Goal: Task Accomplishment & Management: Manage account settings

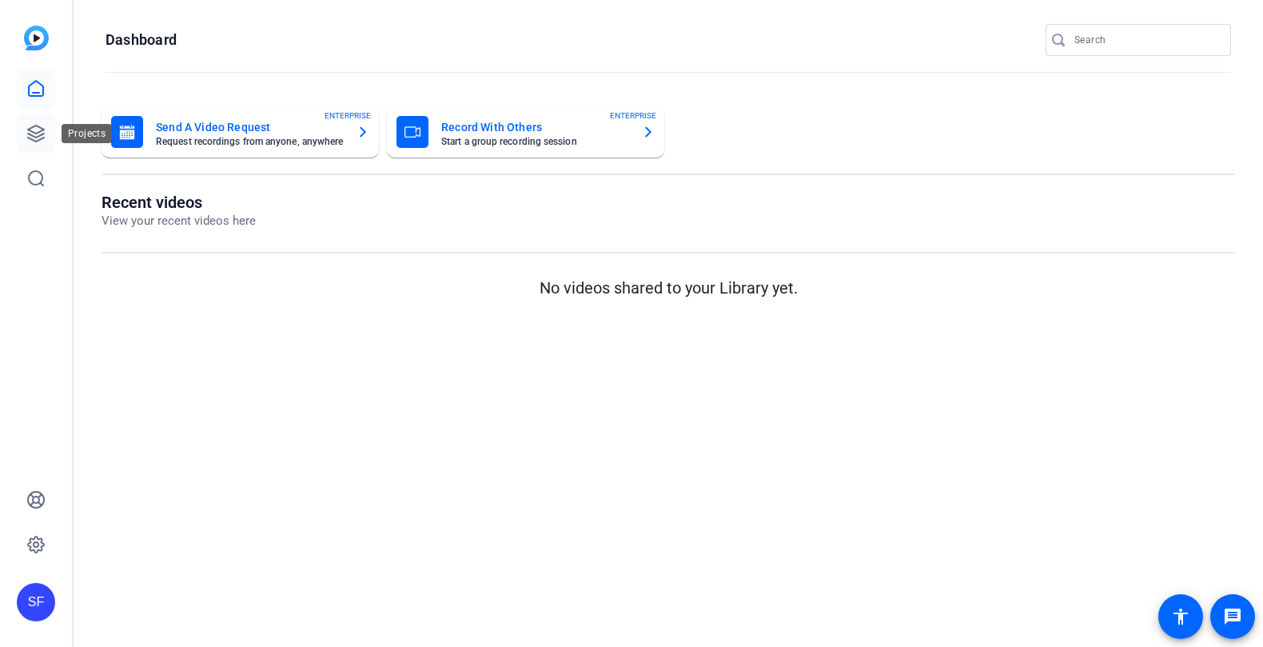
click at [33, 142] on icon at bounding box center [35, 133] width 19 height 19
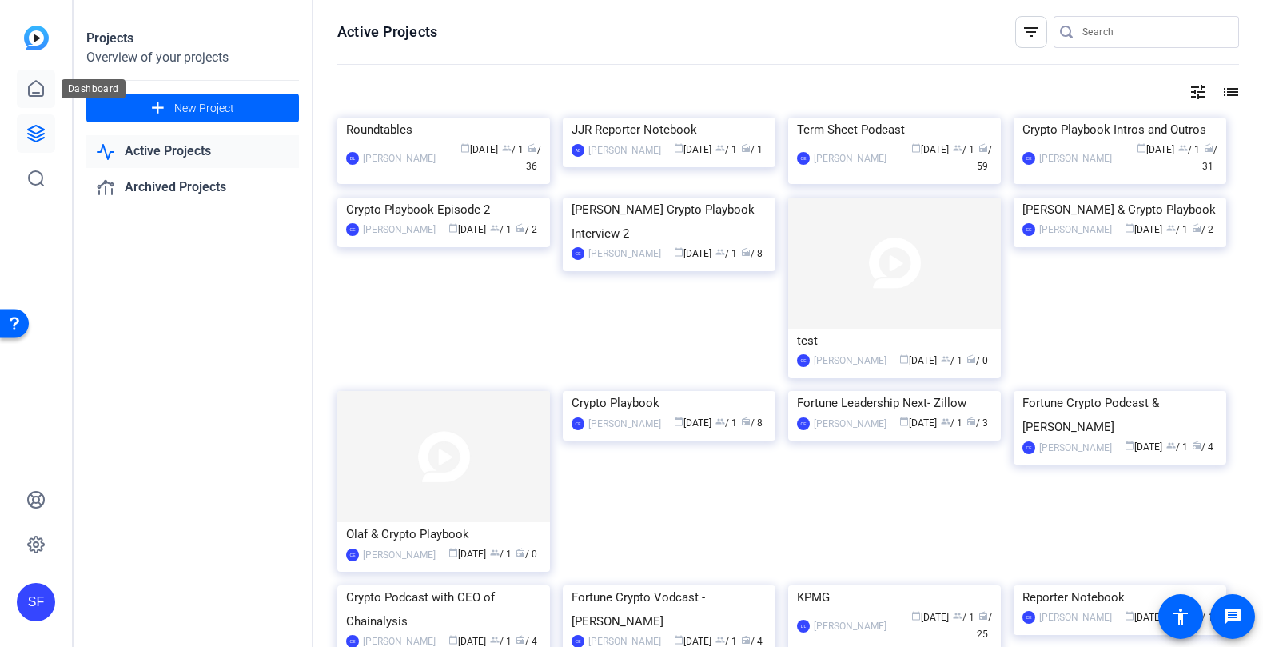
click at [45, 94] on link at bounding box center [36, 89] width 38 height 38
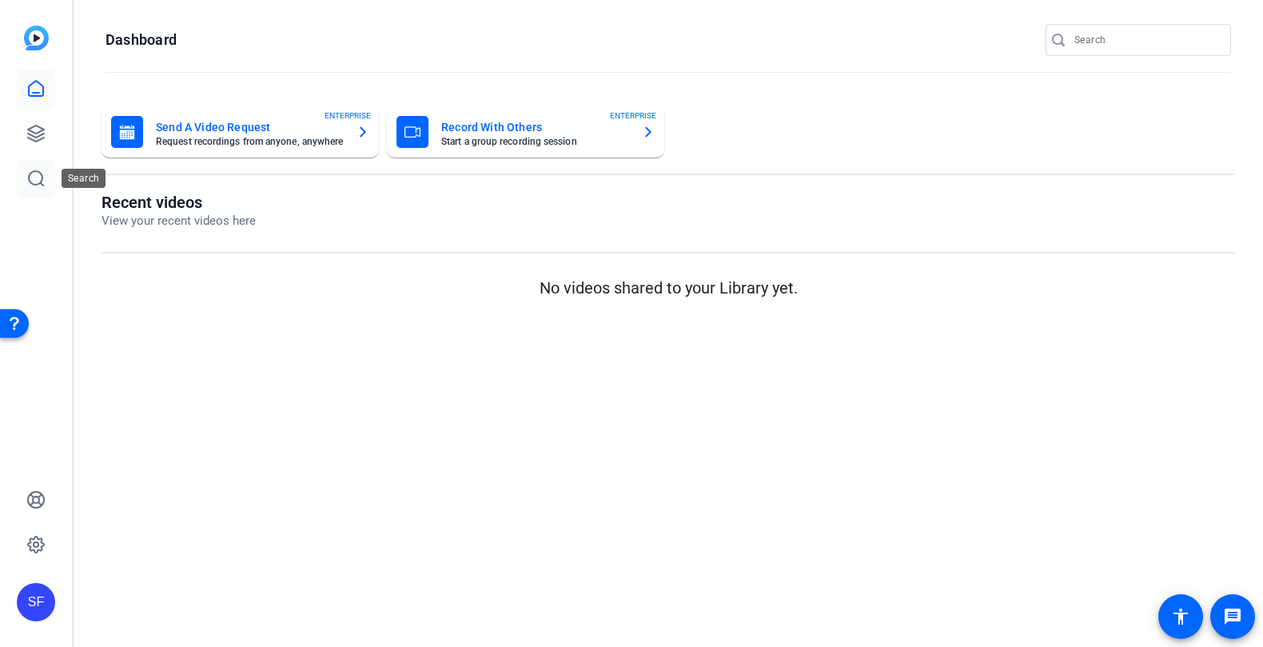
click at [36, 173] on icon at bounding box center [35, 178] width 19 height 19
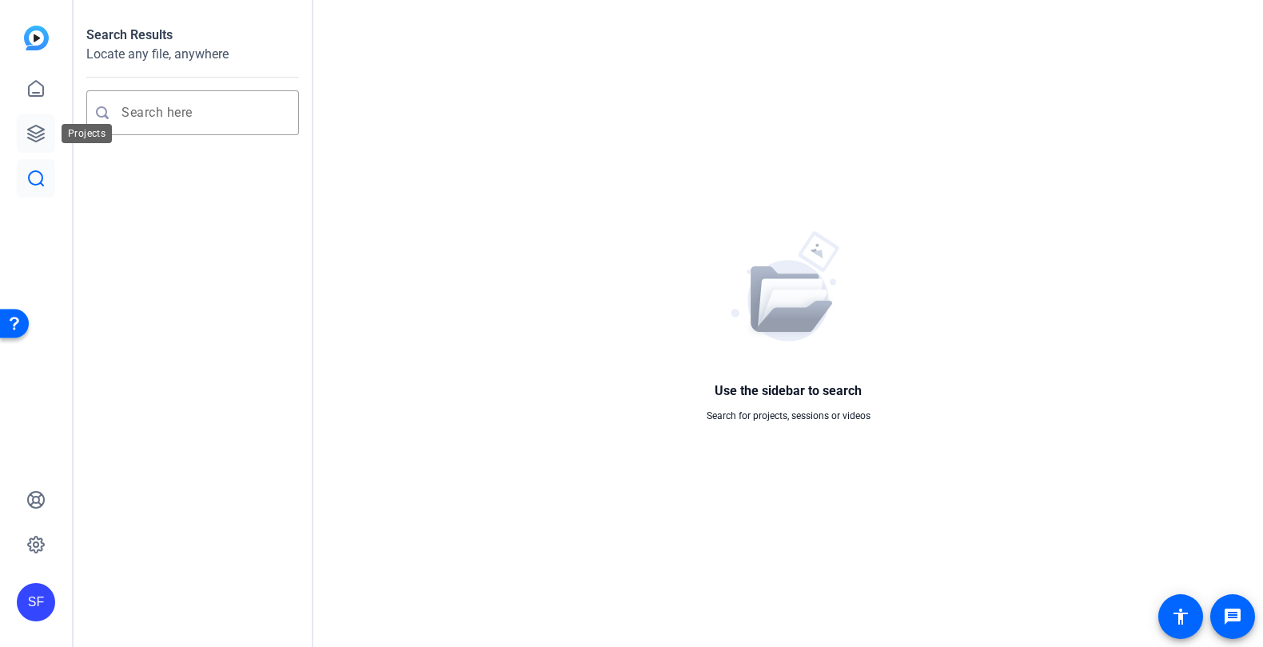
click at [36, 140] on icon at bounding box center [35, 133] width 19 height 19
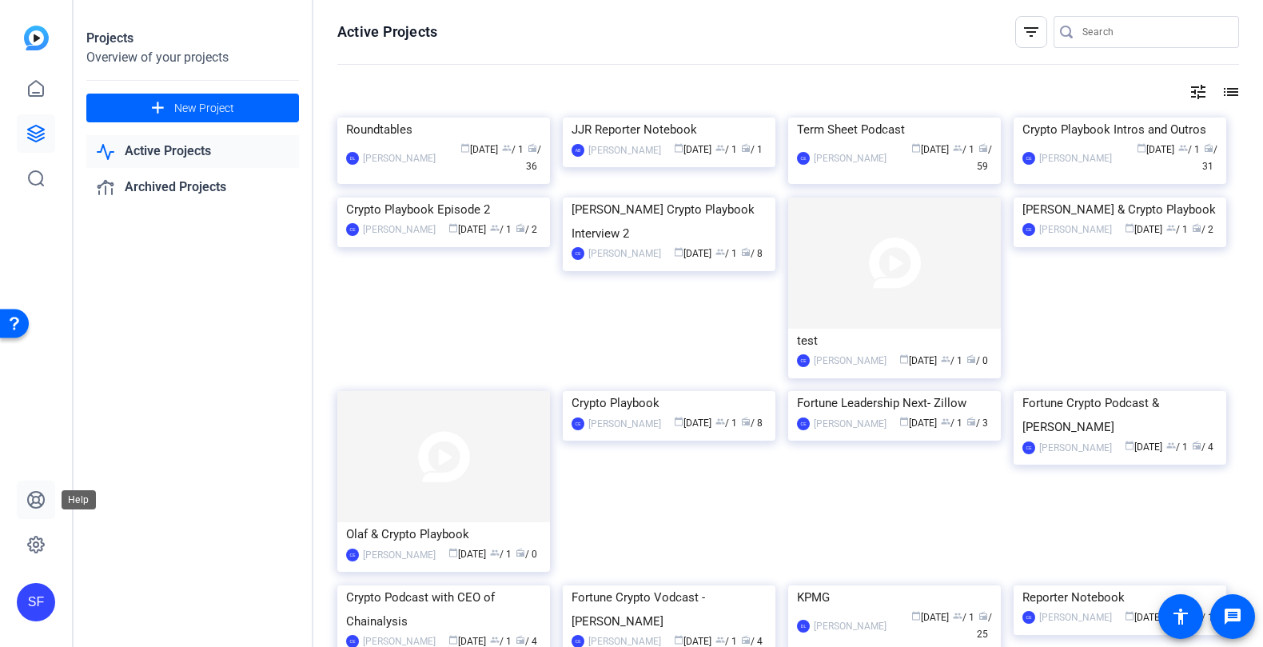
click at [35, 503] on icon at bounding box center [36, 500] width 16 height 16
click at [29, 541] on icon at bounding box center [35, 544] width 19 height 19
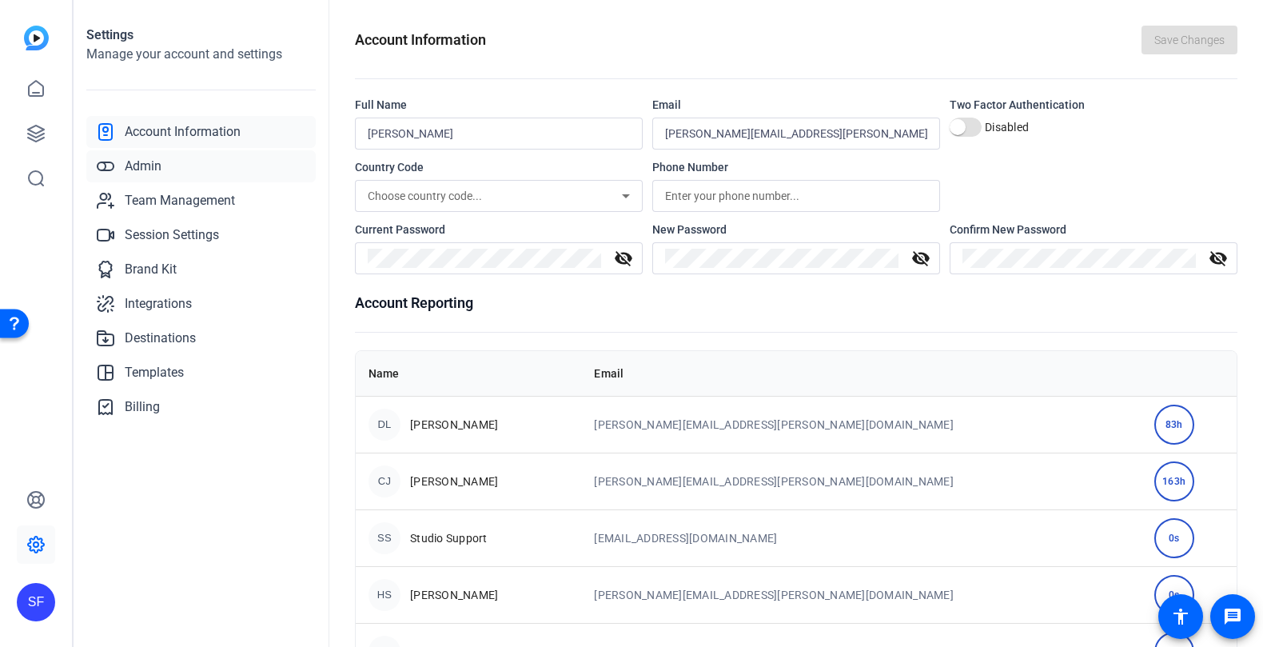
click at [167, 157] on link "Admin" at bounding box center [200, 166] width 229 height 32
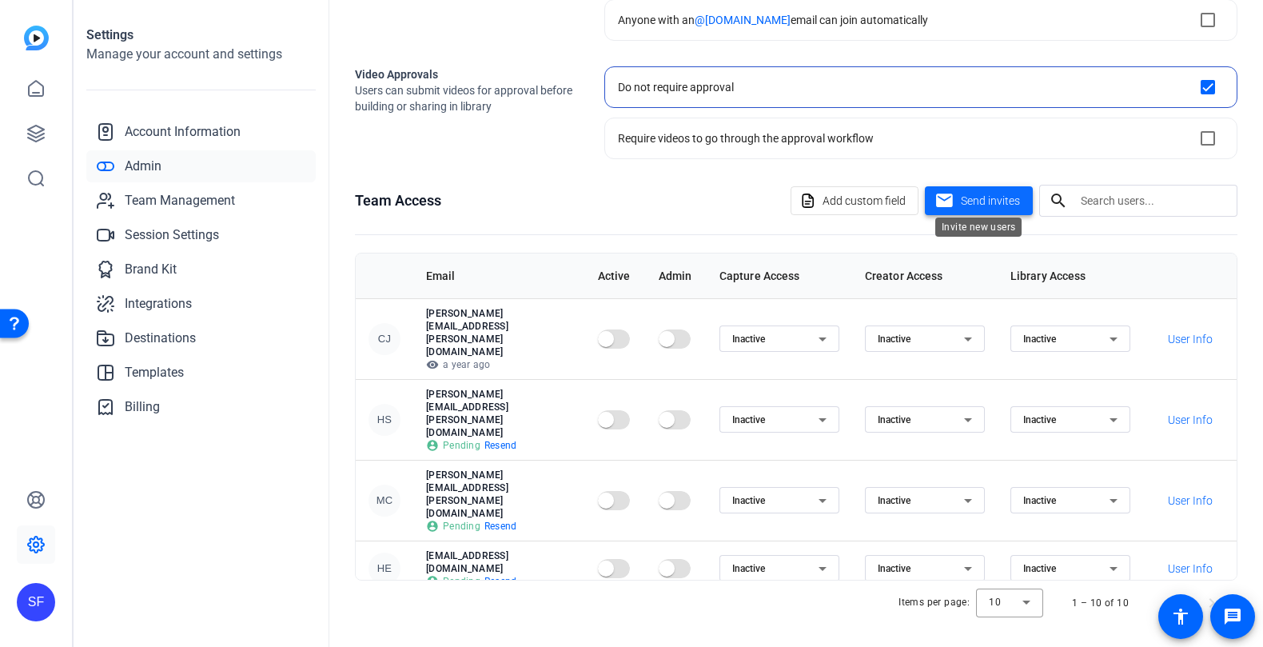
click at [983, 194] on span "Send invites" at bounding box center [990, 201] width 59 height 17
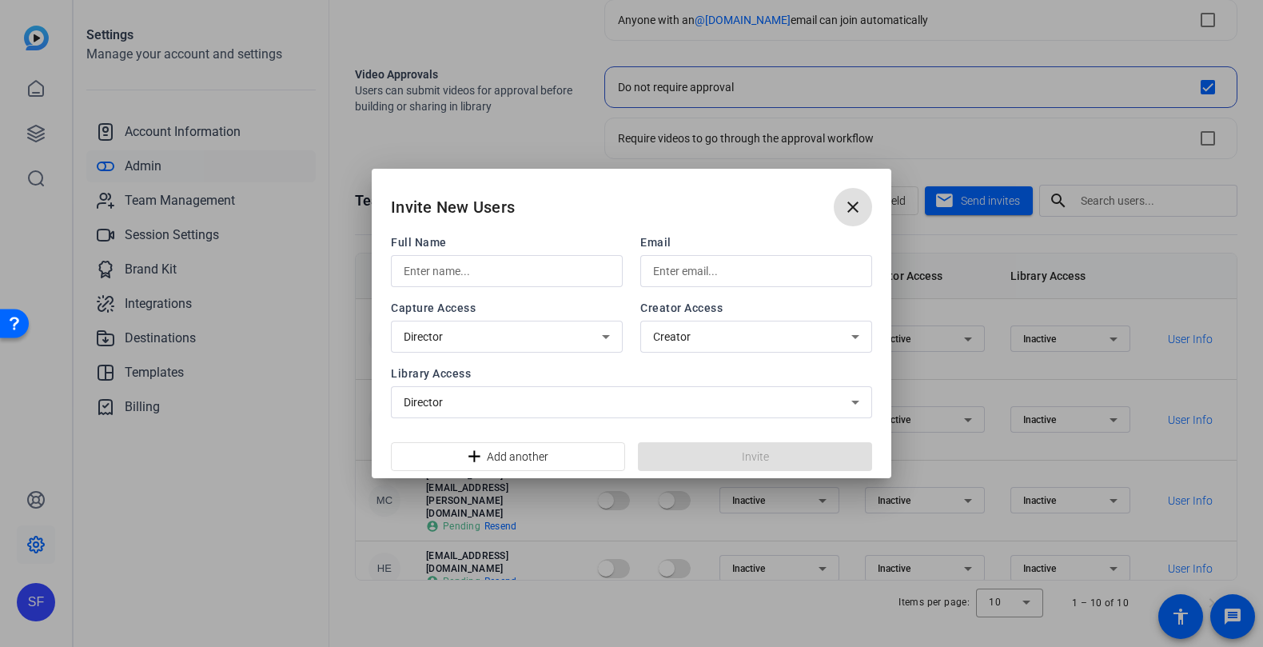
click at [506, 277] on input "text" at bounding box center [507, 270] width 206 height 19
type input "[MEDICAL_DATA][PERSON_NAME]"
click at [684, 268] on input "text" at bounding box center [756, 270] width 206 height 19
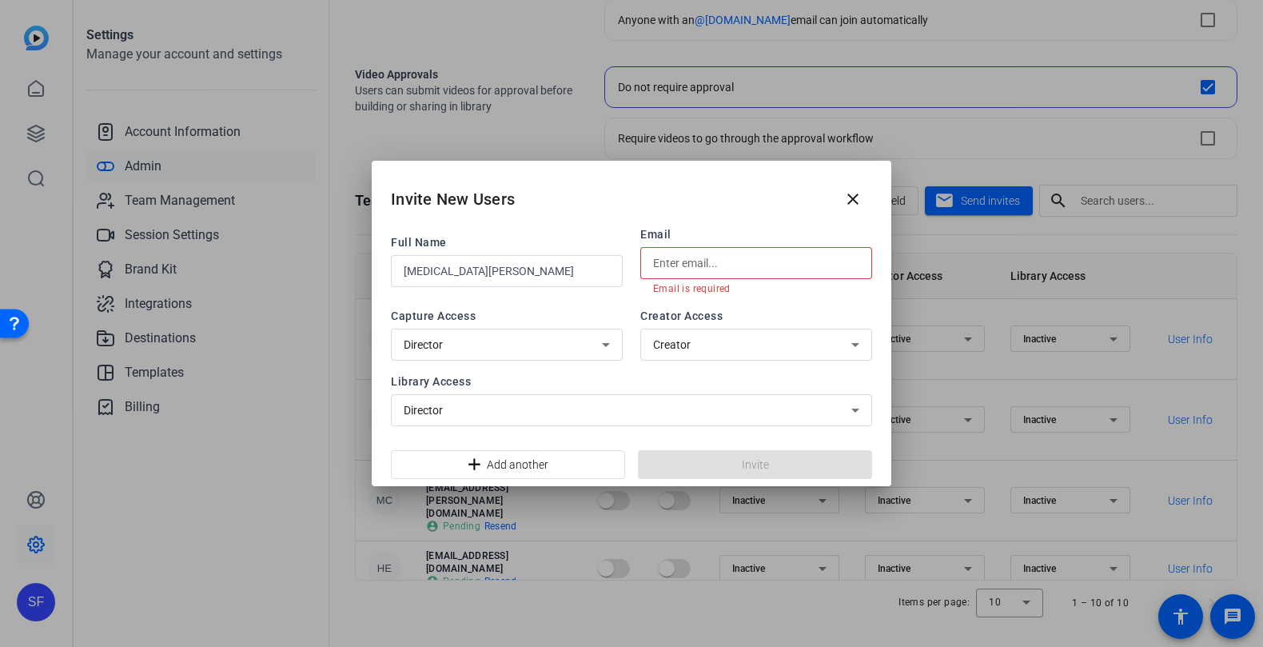
paste input "[MEDICAL_DATA][EMAIL_ADDRESS][PERSON_NAME][DOMAIN_NAME]"
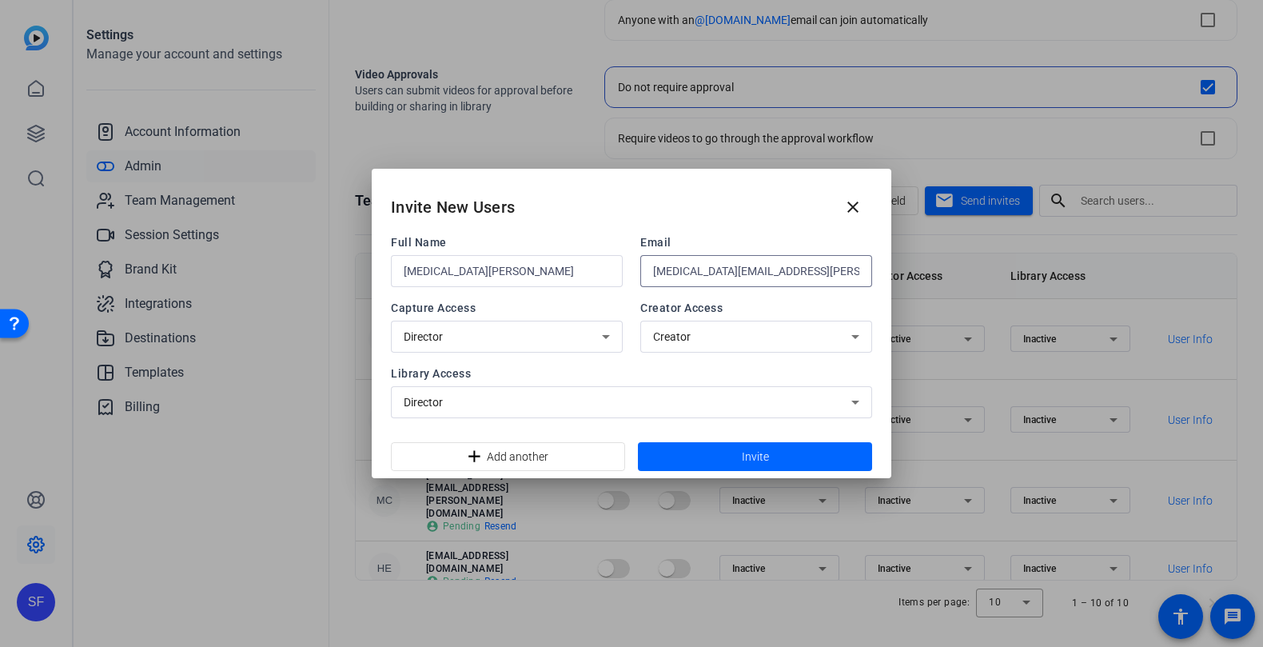
type input "[MEDICAL_DATA][EMAIL_ADDRESS][PERSON_NAME][DOMAIN_NAME]"
drag, startPoint x: 684, startPoint y: 189, endPoint x: 400, endPoint y: 193, distance: 283.8
click at [400, 193] on div "Invite New Users close" at bounding box center [632, 201] width 520 height 65
click at [757, 277] on input "[MEDICAL_DATA][EMAIL_ADDRESS][PERSON_NAME][DOMAIN_NAME]" at bounding box center [756, 270] width 206 height 19
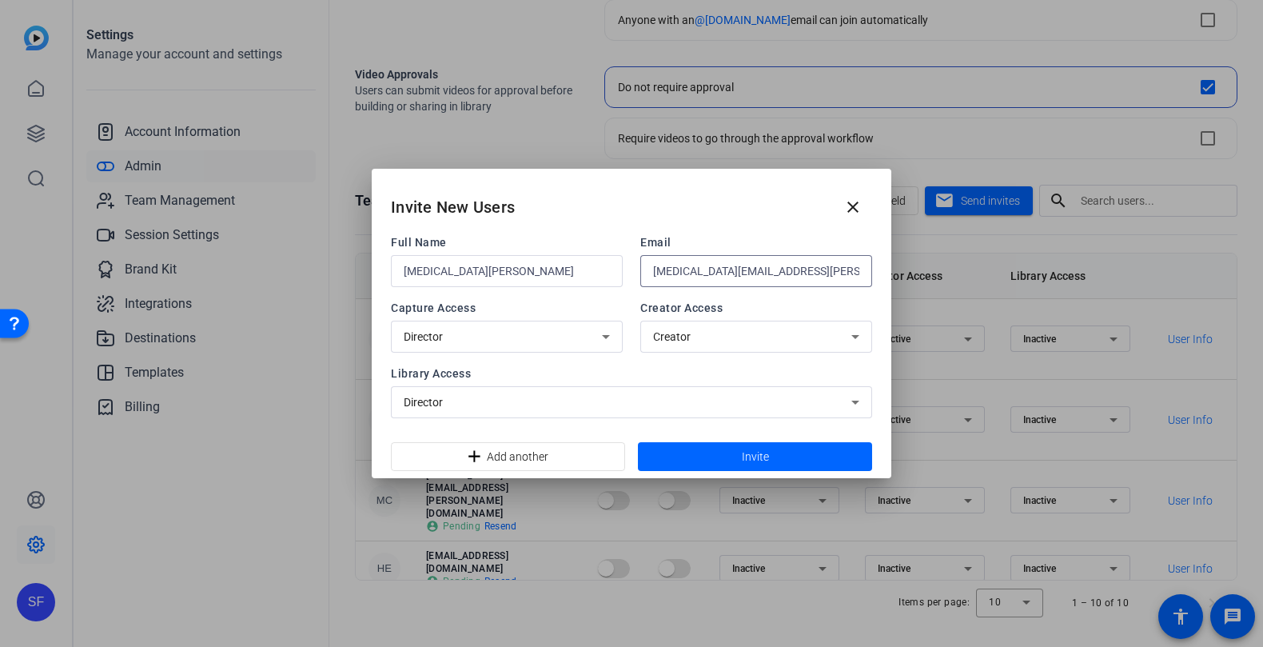
click at [757, 277] on input "[MEDICAL_DATA][EMAIL_ADDRESS][PERSON_NAME][DOMAIN_NAME]" at bounding box center [756, 270] width 206 height 19
click at [851, 202] on mat-icon "close" at bounding box center [852, 206] width 19 height 19
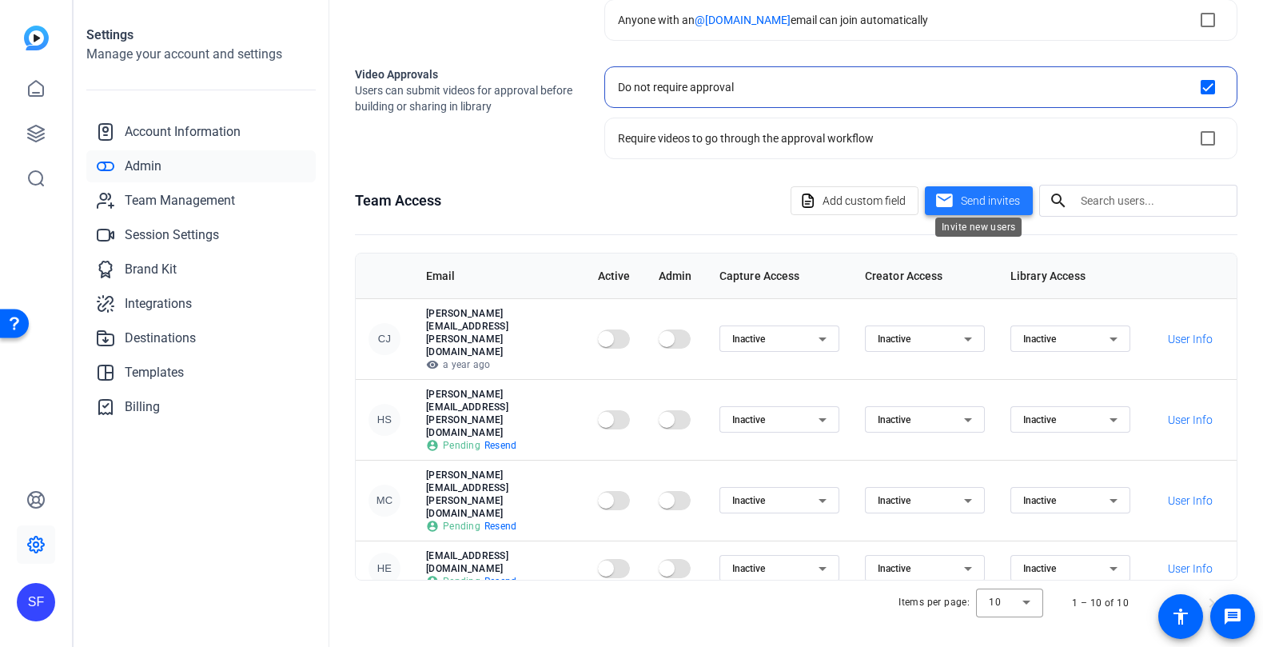
click at [964, 203] on span "Send invites" at bounding box center [990, 201] width 59 height 17
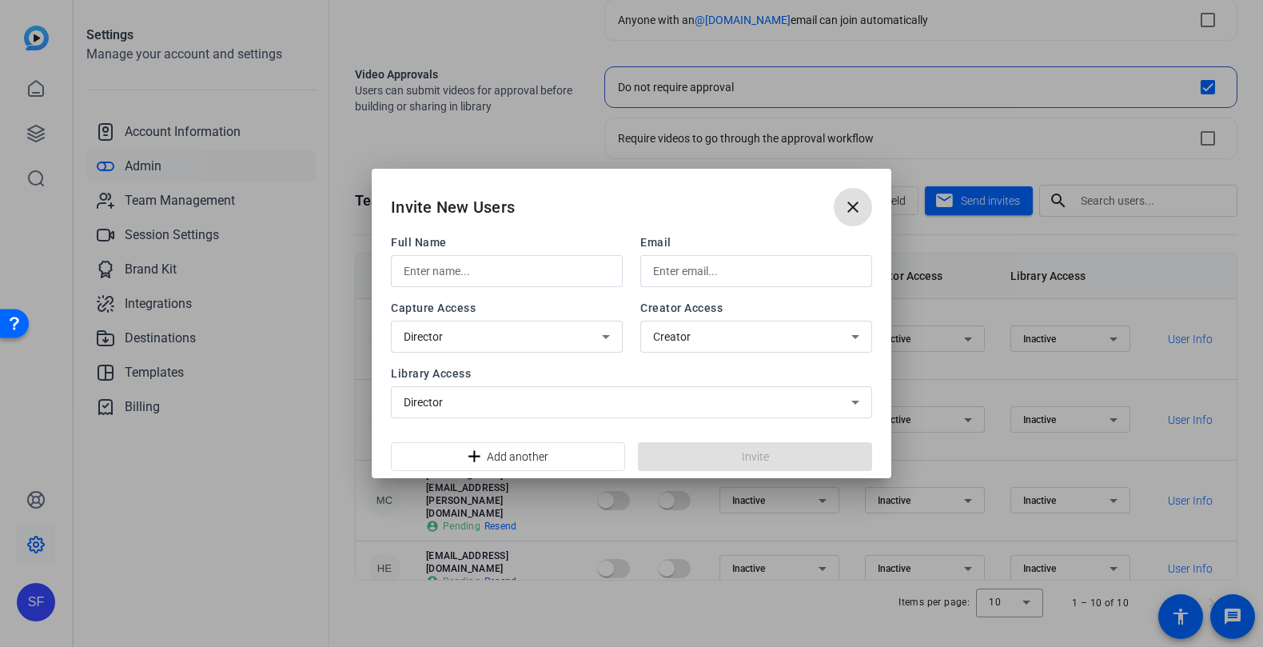
click at [512, 273] on input "text" at bounding box center [507, 270] width 206 height 19
type input "[MEDICAL_DATA][PERSON_NAME]"
click at [751, 255] on div at bounding box center [756, 271] width 206 height 32
click at [740, 271] on input "text" at bounding box center [756, 270] width 206 height 19
paste input "[MEDICAL_DATA][EMAIL_ADDRESS][PERSON_NAME][DOMAIN_NAME]"
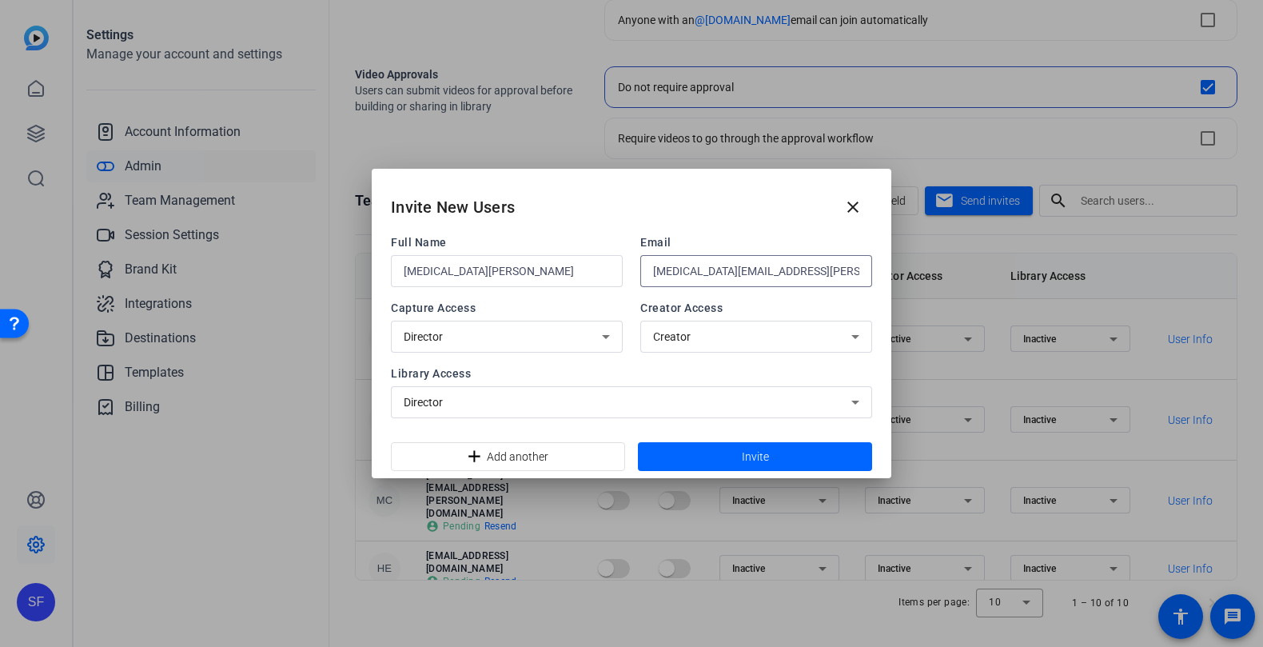
type input "[MEDICAL_DATA][EMAIL_ADDRESS][PERSON_NAME][DOMAIN_NAME]"
click at [700, 339] on div "Creator" at bounding box center [752, 336] width 198 height 19
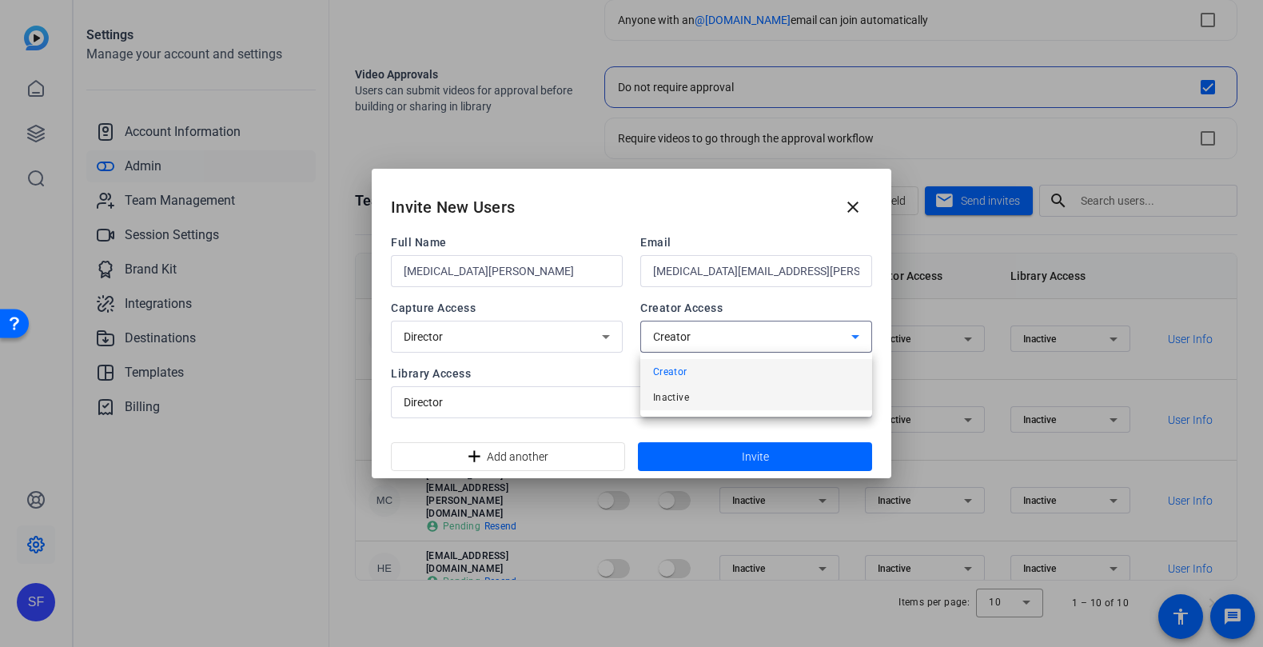
click at [698, 397] on mat-option "Inactive" at bounding box center [756, 398] width 232 height 26
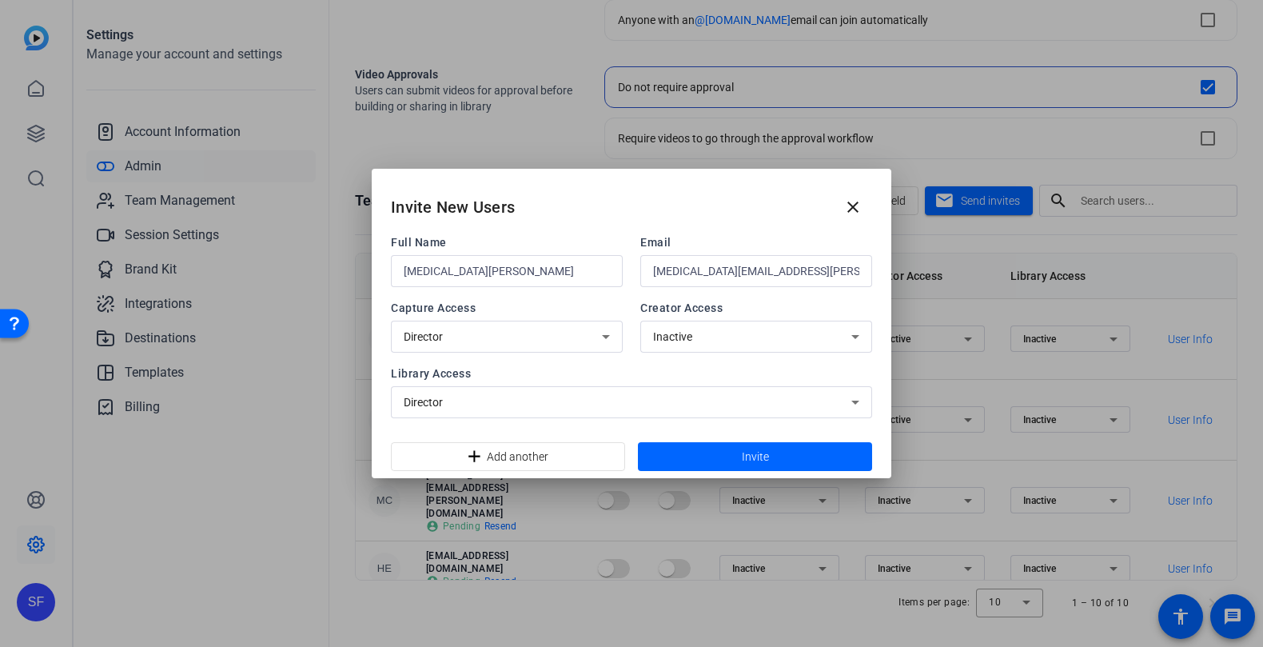
click at [712, 388] on div "Director" at bounding box center [632, 402] width 456 height 32
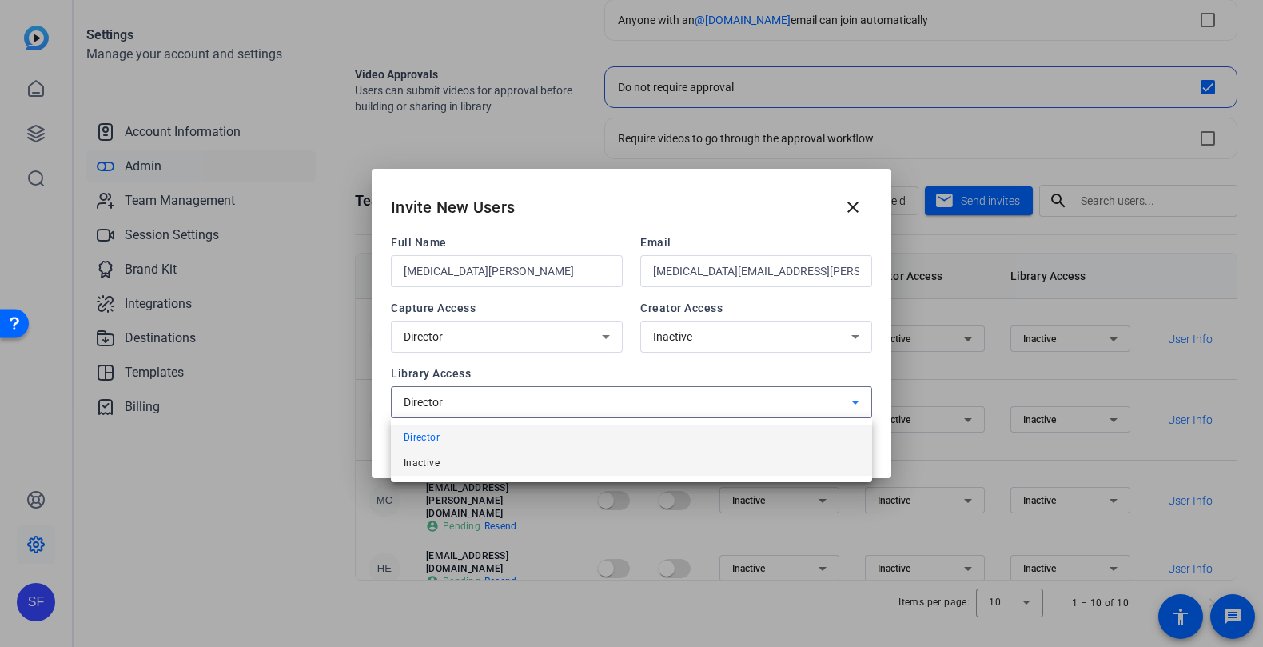
click at [625, 460] on mat-option "Inactive" at bounding box center [631, 463] width 481 height 26
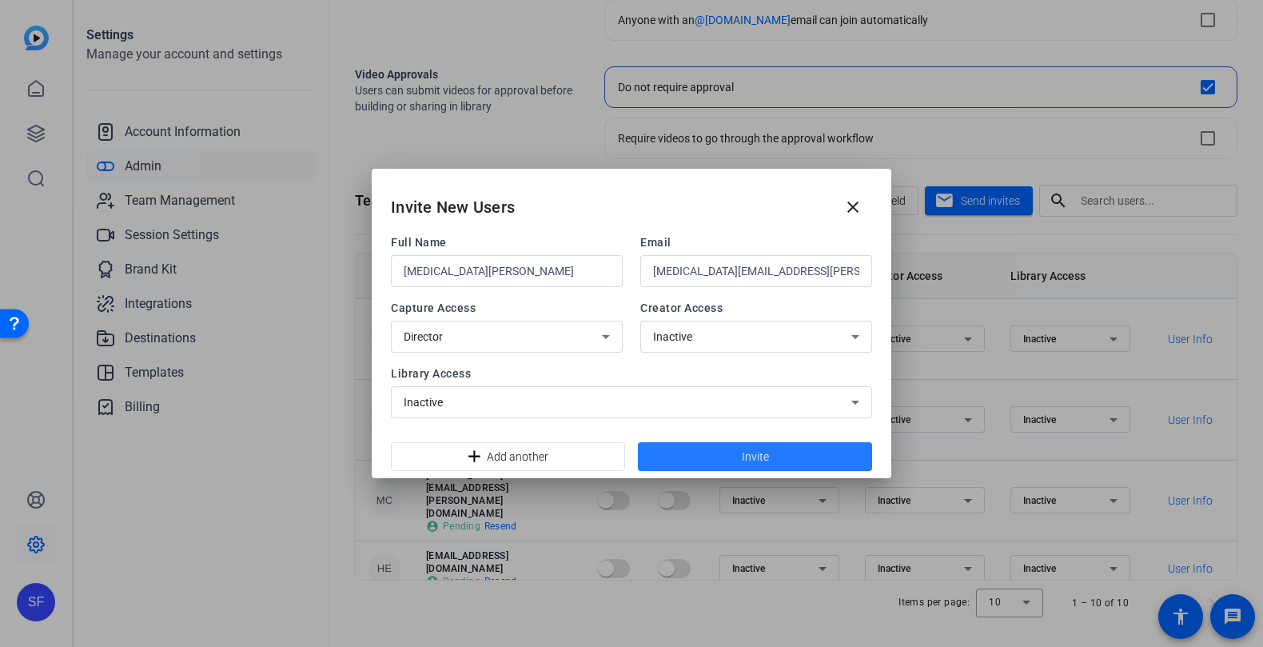
click at [717, 454] on span at bounding box center [755, 456] width 234 height 38
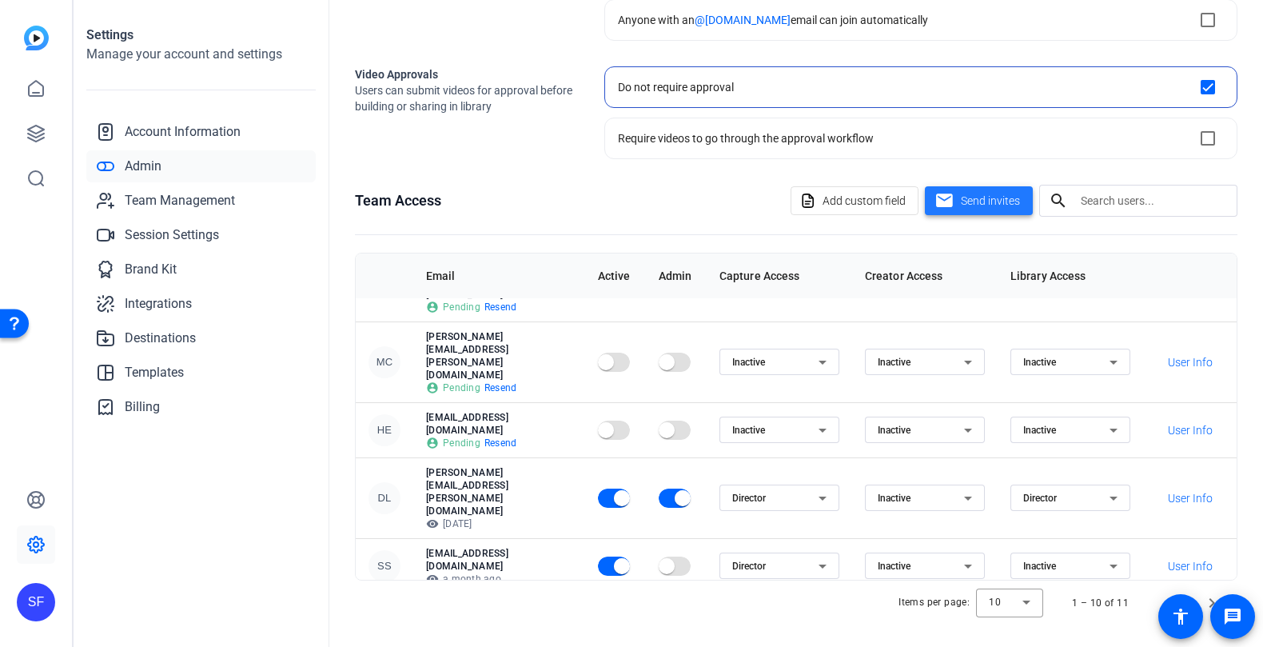
scroll to position [140, 0]
click at [1085, 619] on mat-form-field "Inactive" at bounding box center [1071, 632] width 120 height 26
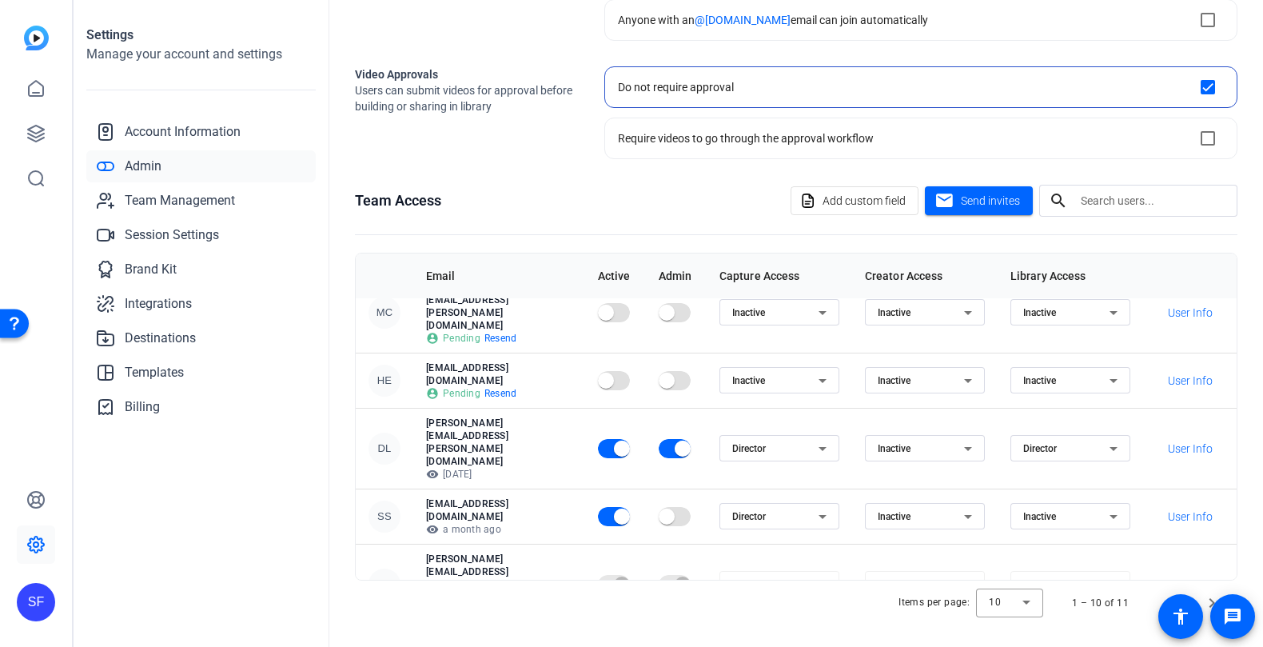
scroll to position [201, 0]
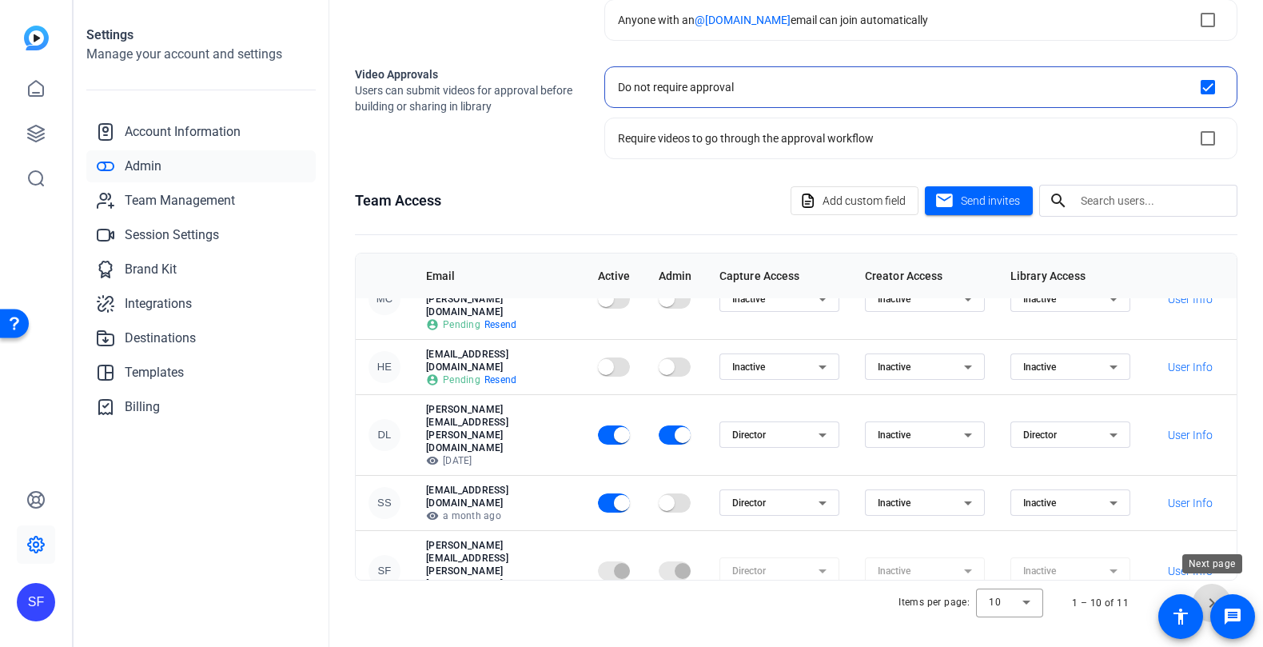
click at [1206, 593] on span "Next page" at bounding box center [1212, 603] width 38 height 38
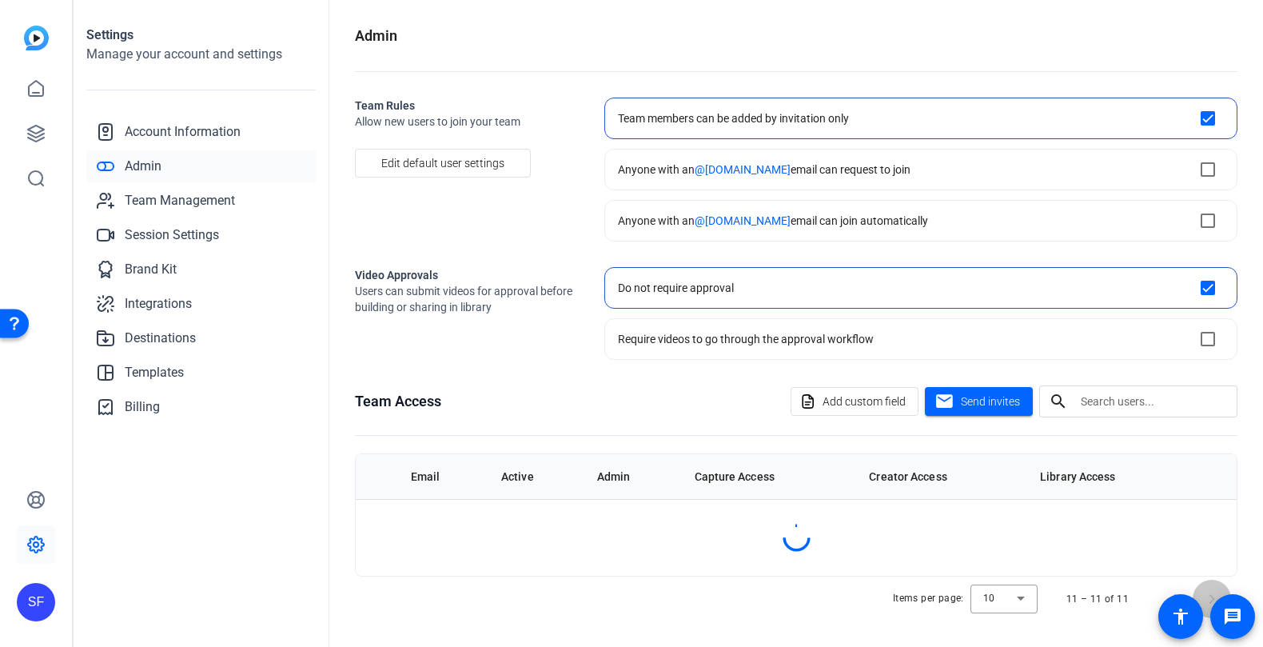
scroll to position [0, 0]
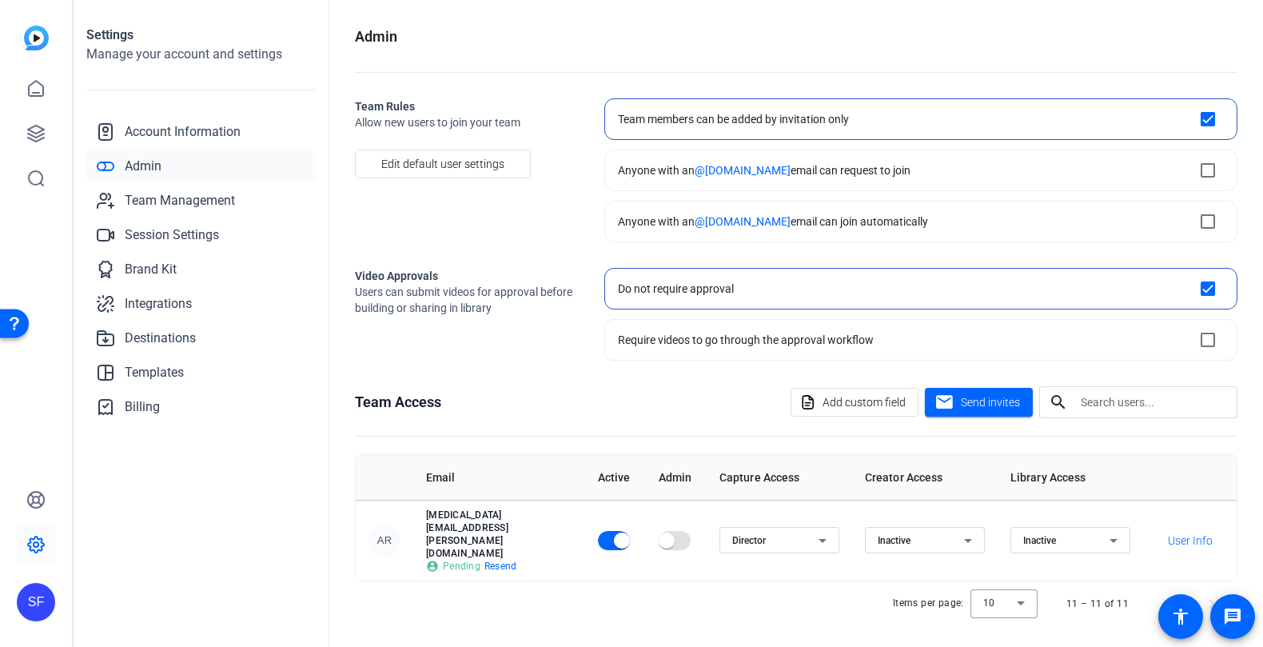
click at [30, 41] on img at bounding box center [36, 38] width 25 height 25
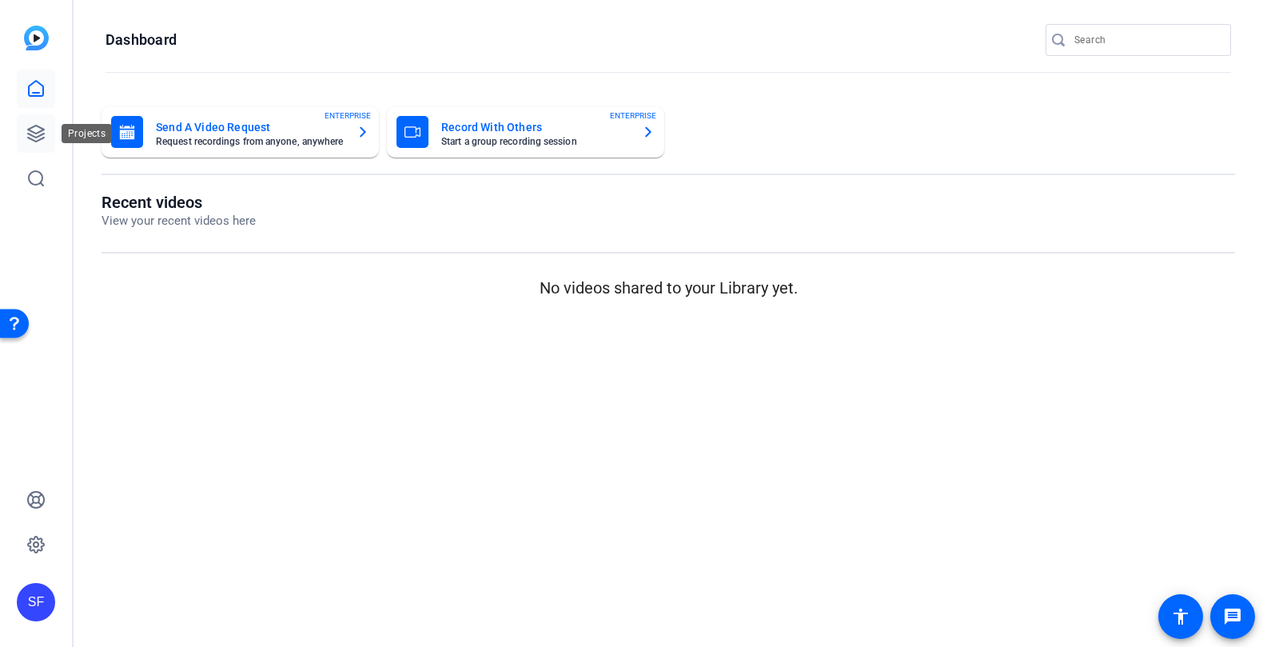
click at [33, 138] on icon at bounding box center [35, 133] width 19 height 19
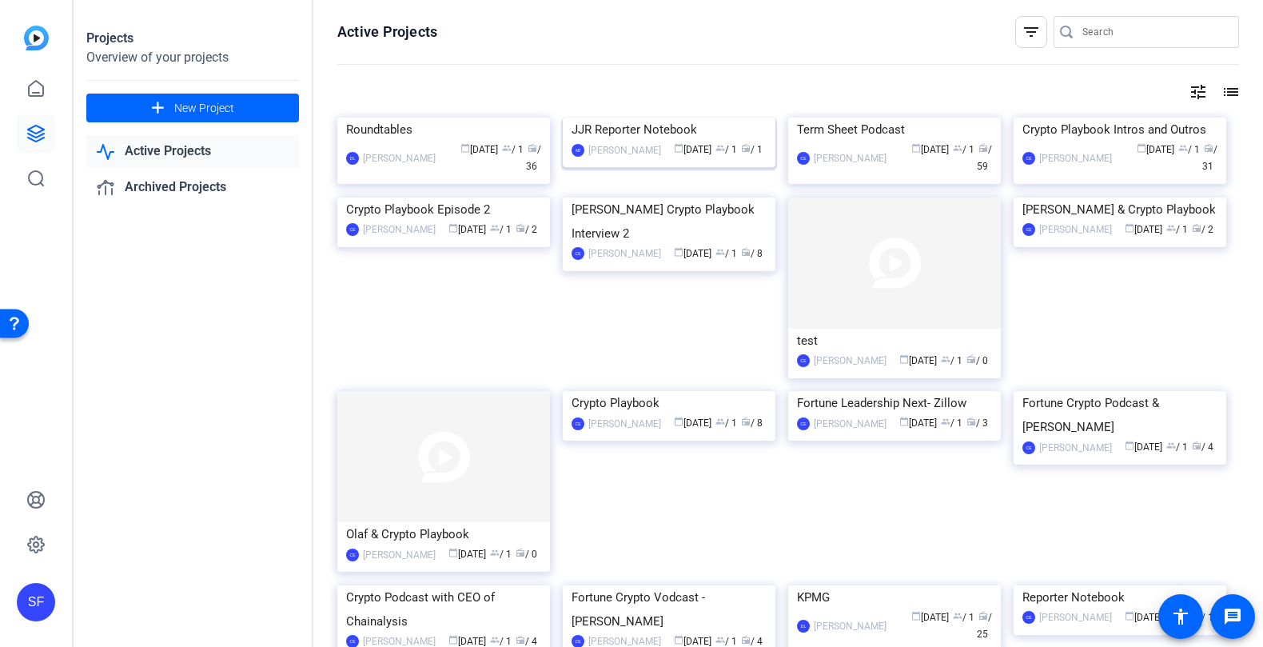
click at [664, 118] on img at bounding box center [669, 118] width 213 height 0
click at [863, 118] on img at bounding box center [894, 118] width 213 height 0
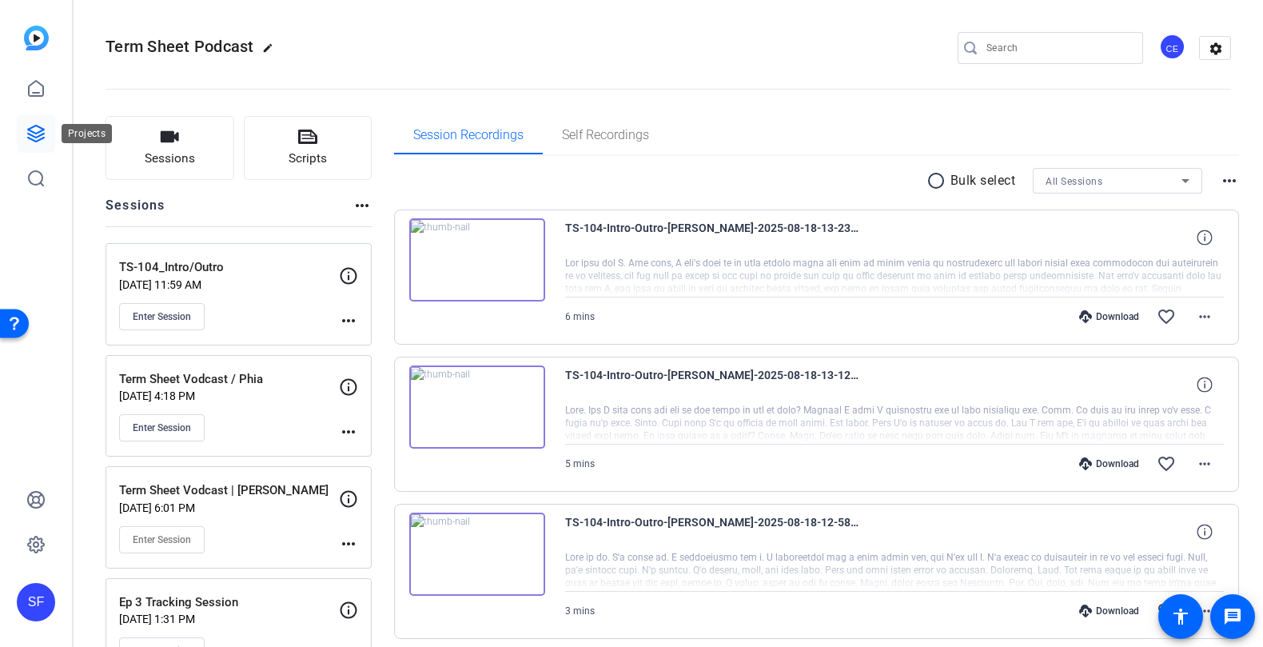
click at [42, 132] on icon at bounding box center [35, 133] width 19 height 19
